Goal: Navigation & Orientation: Find specific page/section

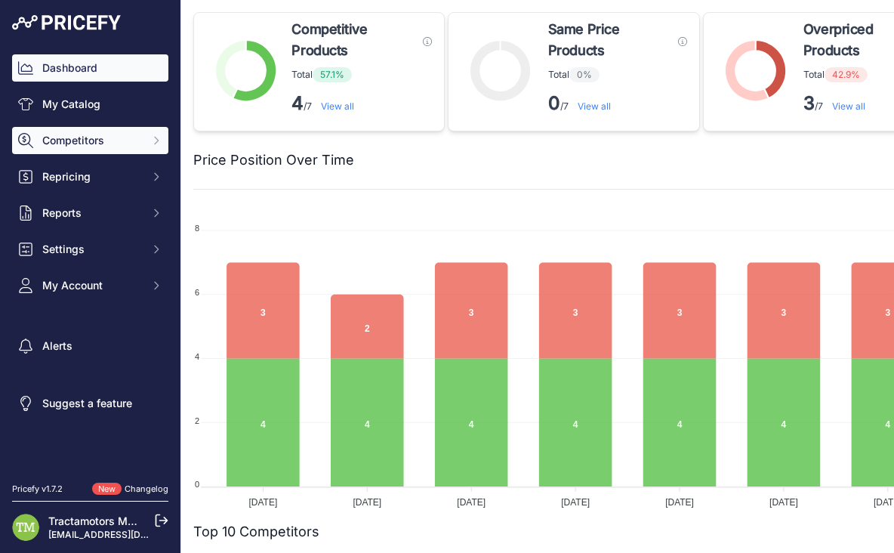
click at [131, 144] on span "Competitors" at bounding box center [91, 140] width 99 height 15
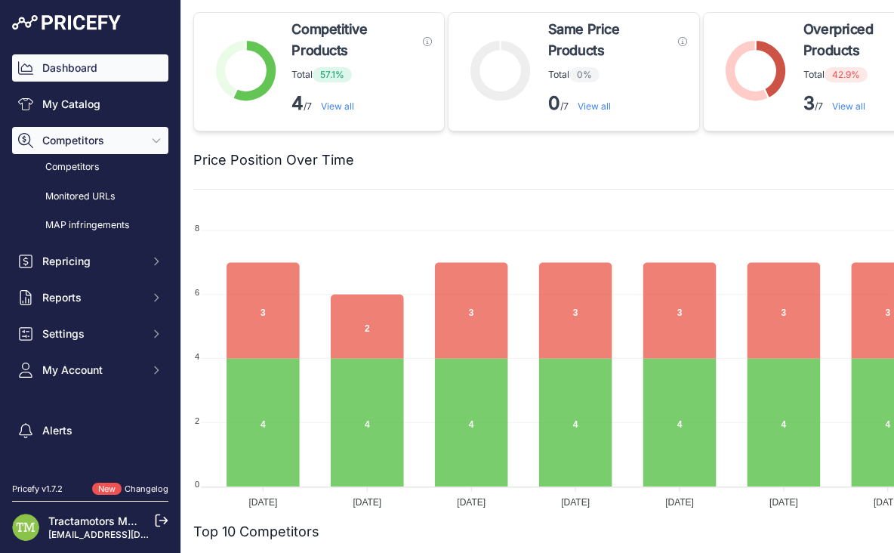
click at [131, 144] on span "Competitors" at bounding box center [91, 140] width 99 height 15
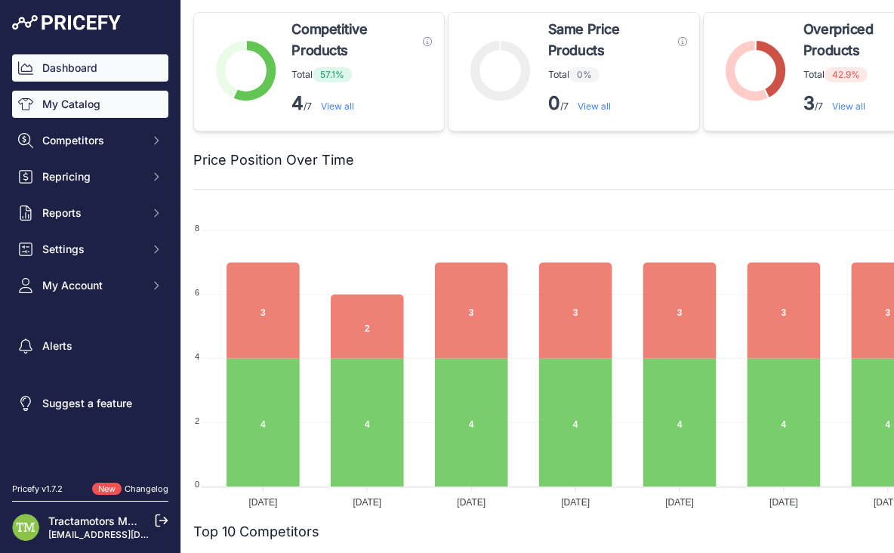
click at [96, 116] on div "Dashboard My Catalog Competitors Competitors Monitored URLs MAP infringements R…" at bounding box center [90, 176] width 156 height 245
click at [94, 114] on link "My Catalog" at bounding box center [90, 104] width 156 height 27
click at [90, 109] on link "My Catalog" at bounding box center [90, 104] width 156 height 27
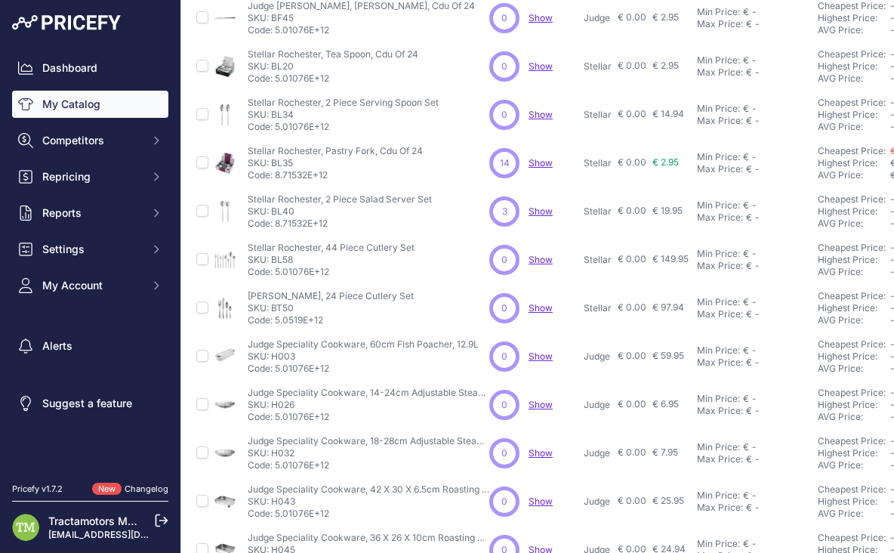
scroll to position [361, 0]
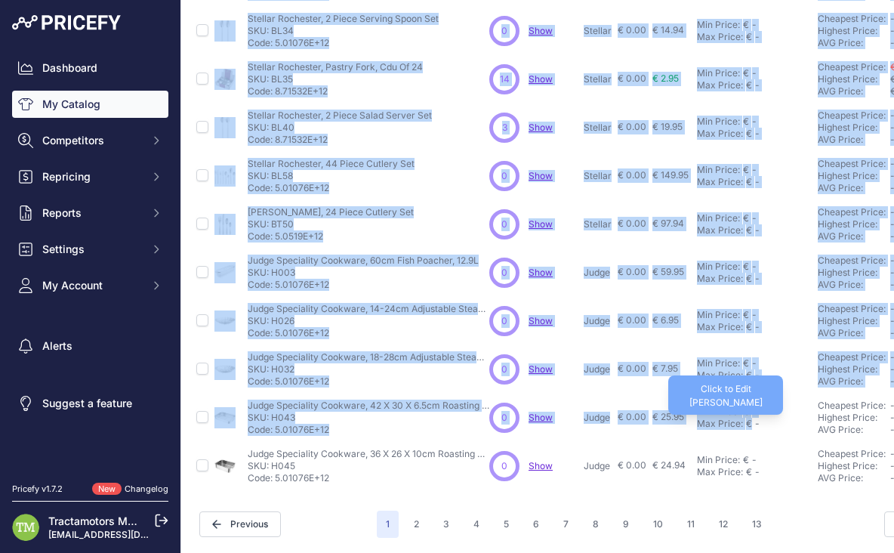
drag, startPoint x: 812, startPoint y: 108, endPoint x: 747, endPoint y: 413, distance: 312.0
click at [747, 413] on table "Product Name Matches Suggested Brand Cost" at bounding box center [773, 108] width 1160 height 763
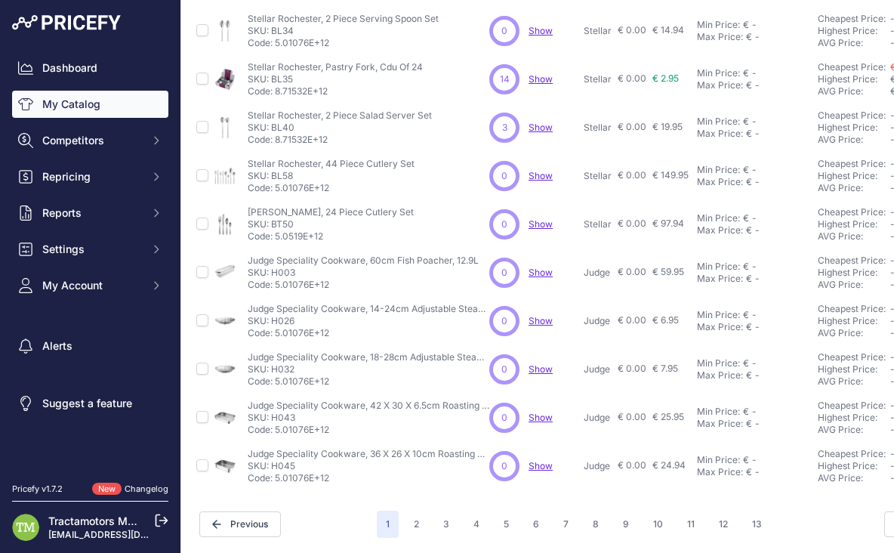
click at [424, 494] on div "My Catalog 192 Products" at bounding box center [573, 99] width 761 height 877
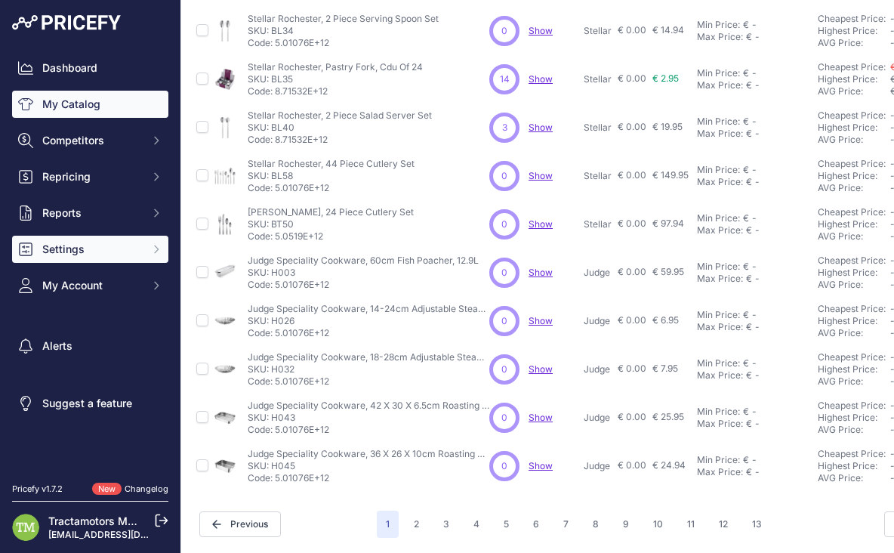
click at [131, 249] on span "Settings" at bounding box center [91, 249] width 99 height 15
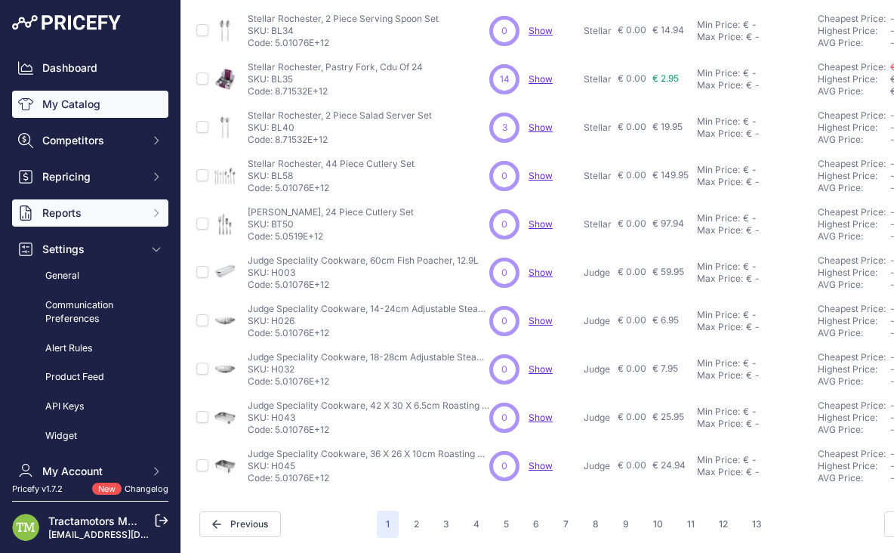
click at [140, 205] on button "Reports" at bounding box center [90, 212] width 156 height 27
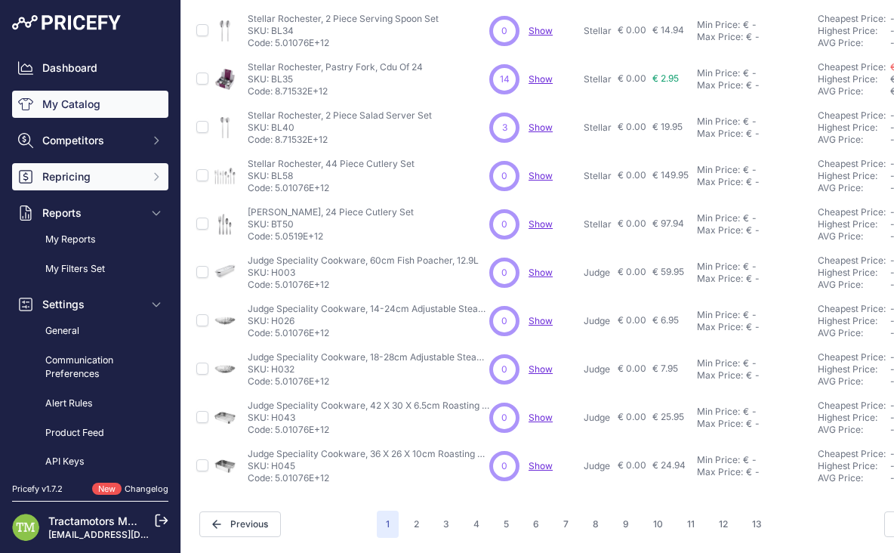
click at [137, 182] on button "Repricing" at bounding box center [90, 176] width 156 height 27
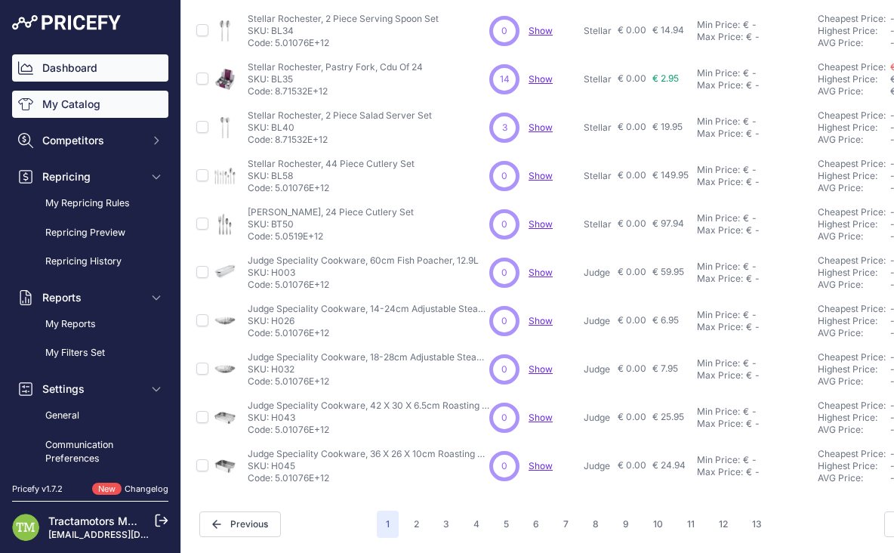
click at [82, 79] on link "Dashboard" at bounding box center [90, 67] width 156 height 27
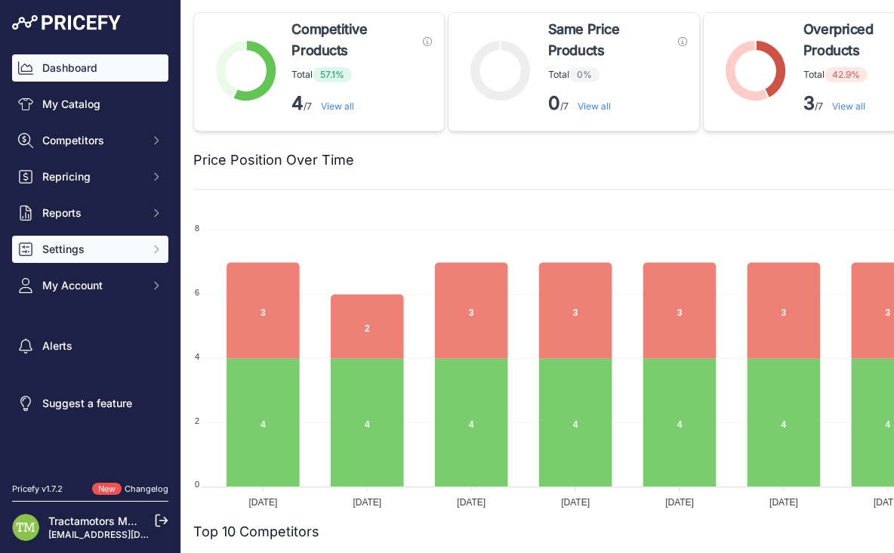
click at [94, 261] on button "Settings" at bounding box center [90, 249] width 156 height 27
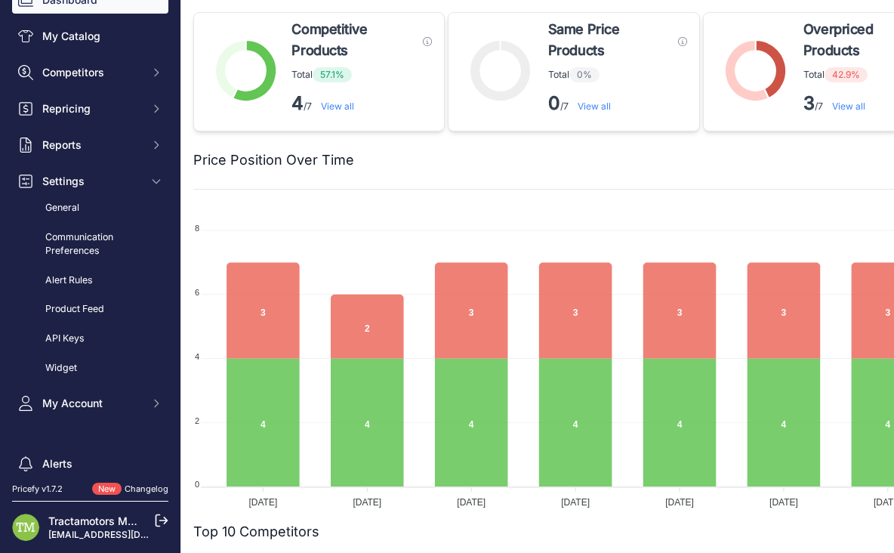
scroll to position [63, 0]
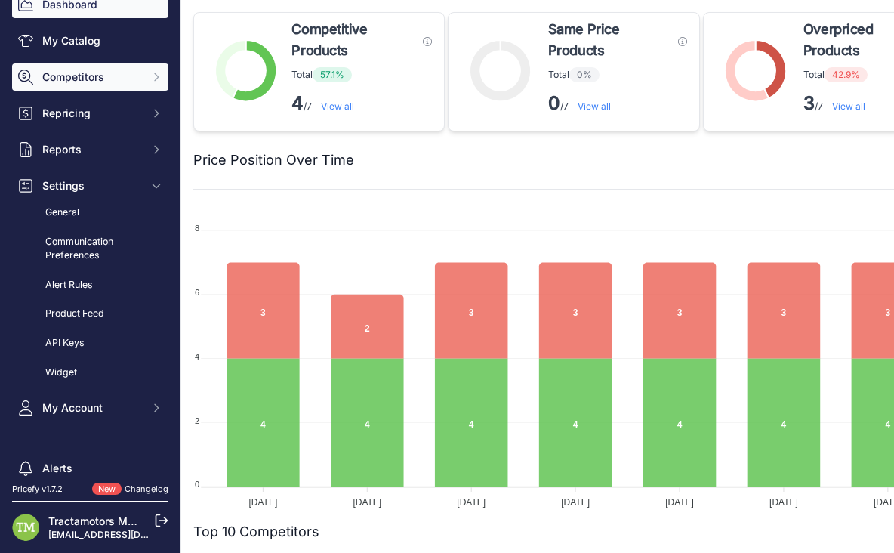
drag, startPoint x: 119, startPoint y: 83, endPoint x: 131, endPoint y: 82, distance: 12.1
click at [131, 82] on span "Competitors" at bounding box center [91, 76] width 99 height 15
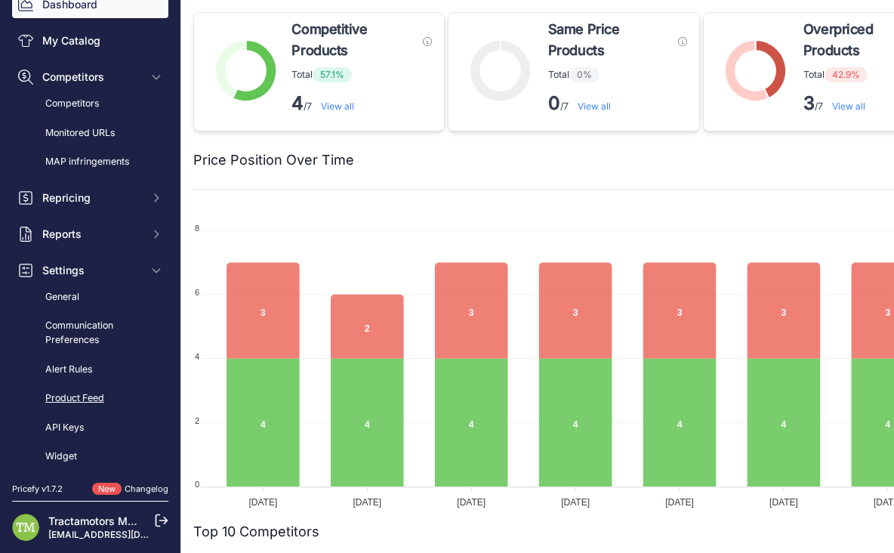
click at [66, 393] on link "Product Feed" at bounding box center [90, 398] width 156 height 26
